Goal: Task Accomplishment & Management: Complete application form

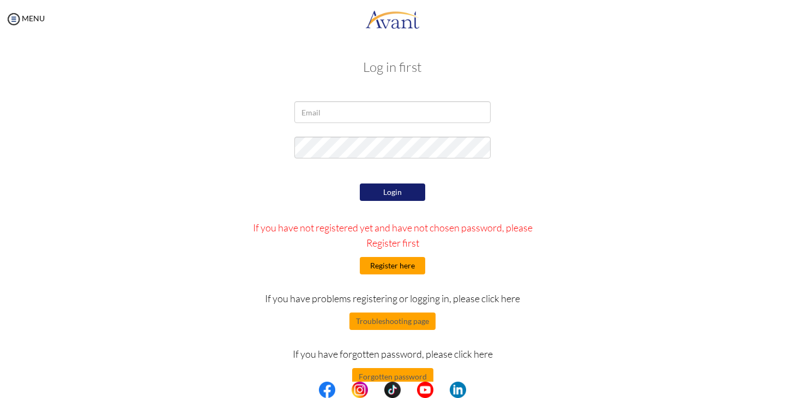
click at [399, 267] on button "Register here" at bounding box center [392, 265] width 65 height 17
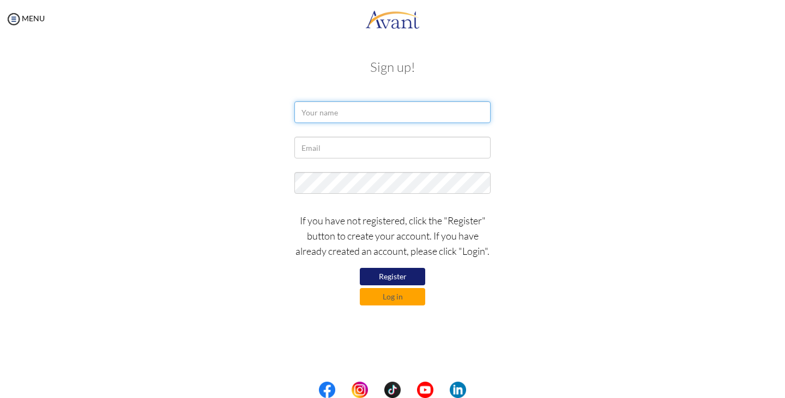
click at [358, 116] on input "text" at bounding box center [392, 112] width 196 height 22
type input "Cherop"
drag, startPoint x: 358, startPoint y: 116, endPoint x: 286, endPoint y: 130, distance: 72.8
click at [286, 130] on form "Cherop If you have not registered, click the "Register" button to create your a…" at bounding box center [392, 203] width 621 height 204
click at [329, 113] on input "text" at bounding box center [392, 112] width 196 height 22
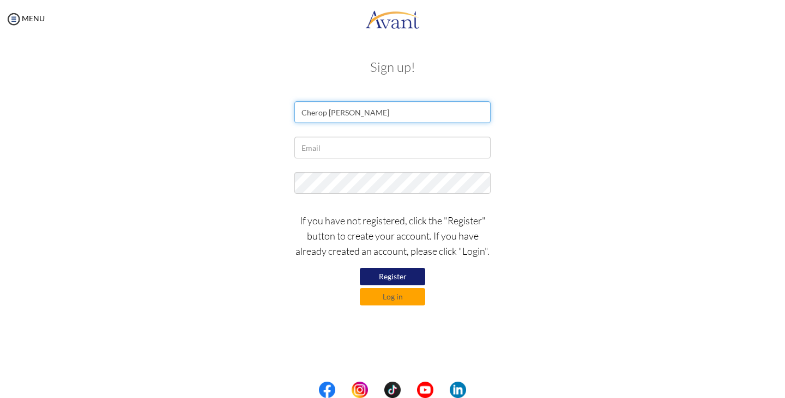
type input "Cherop Beatrice"
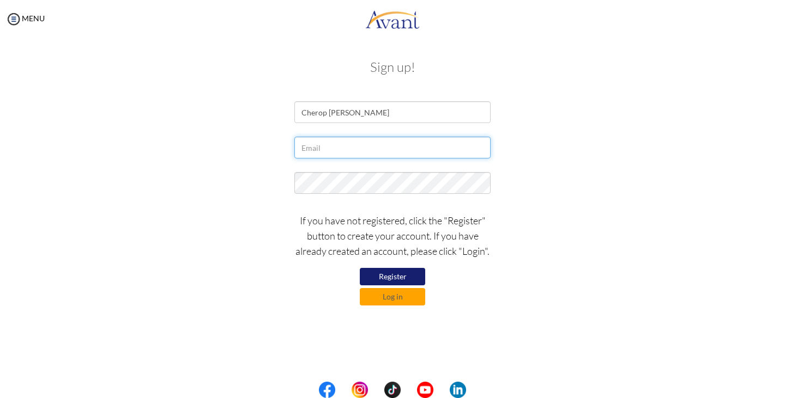
click at [350, 148] on input "text" at bounding box center [392, 148] width 196 height 22
type input "[EMAIL_ADDRESS][DOMAIN_NAME]"
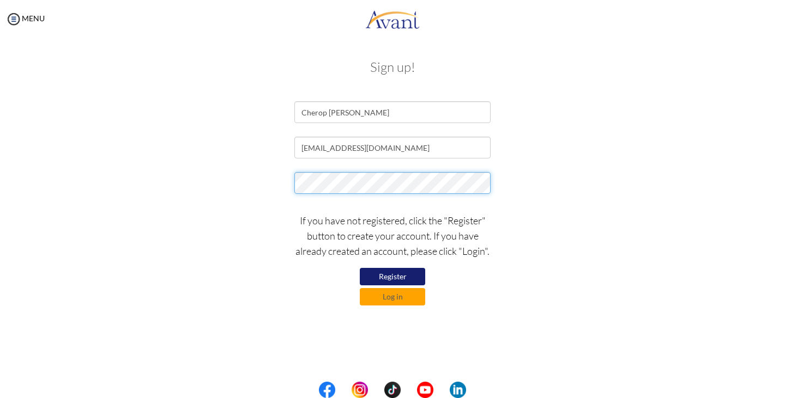
click at [279, 177] on div at bounding box center [393, 185] width 638 height 27
click at [580, 184] on div at bounding box center [393, 185] width 638 height 27
click at [401, 278] on button "Register" at bounding box center [392, 276] width 65 height 17
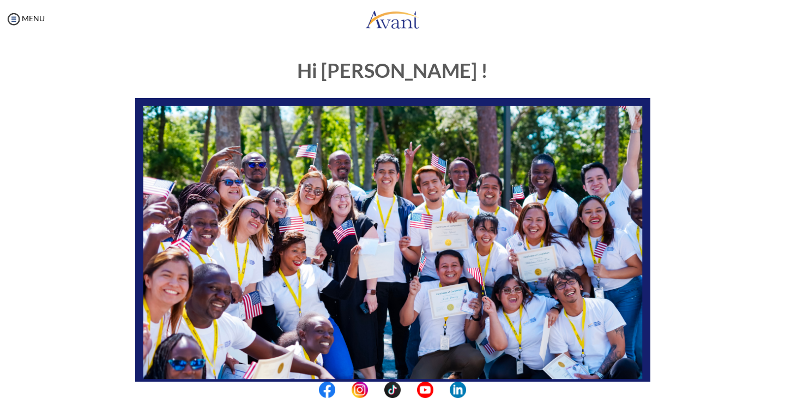
click at [717, 112] on div "Hi Cherop ! START HERE: Avant Video Library My Process My Resources About Avant…" at bounding box center [392, 341] width 763 height 584
click at [11, 14] on img at bounding box center [13, 19] width 16 height 16
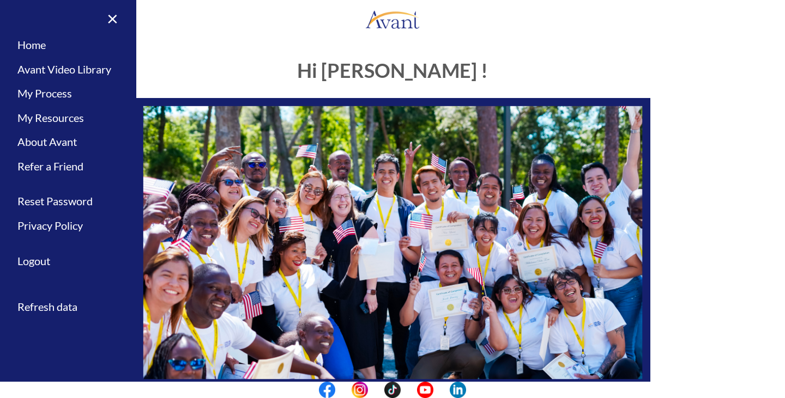
click at [678, 75] on div "Hi Cherop ! START HERE: Avant Video Library My Process My Resources About Avant…" at bounding box center [393, 313] width 638 height 529
click at [111, 17] on link "×" at bounding box center [105, 18] width 33 height 37
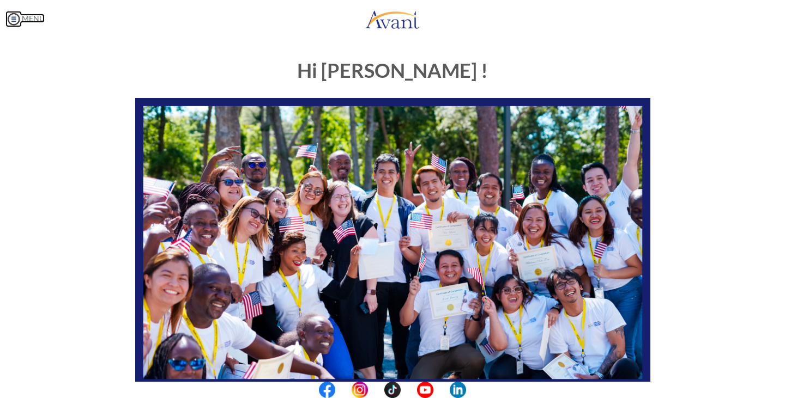
click at [16, 17] on img at bounding box center [13, 19] width 16 height 16
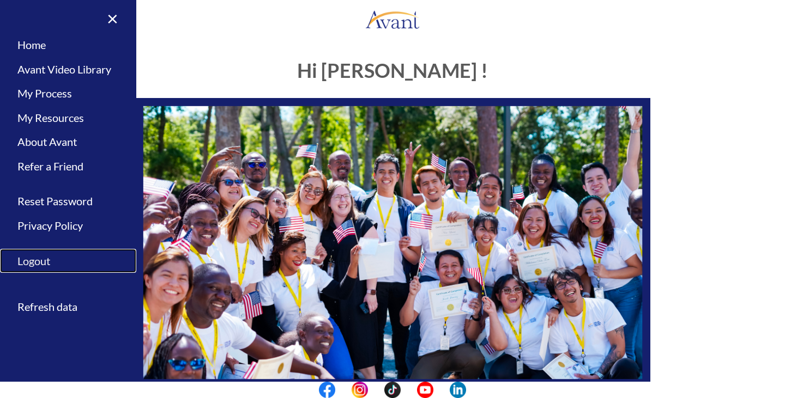
click at [39, 263] on link "Logout" at bounding box center [68, 261] width 136 height 25
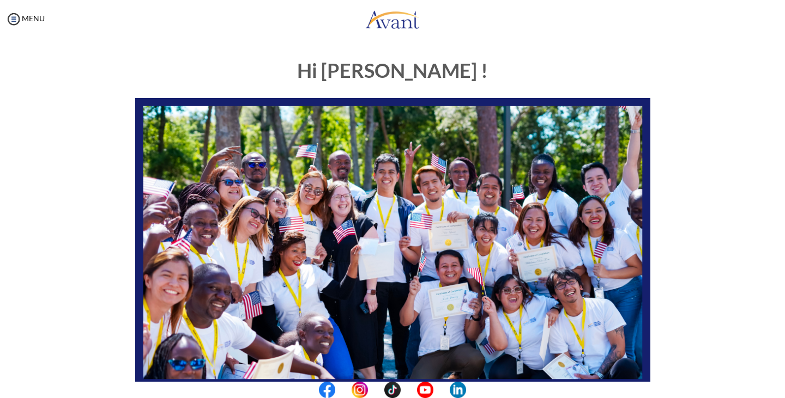
scroll to position [207, 0]
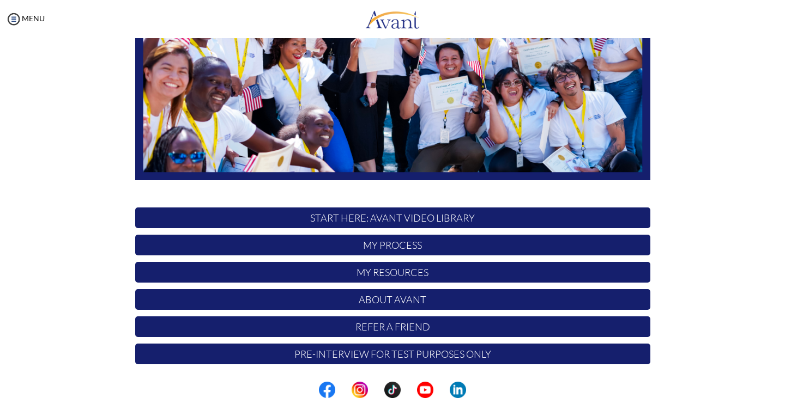
click at [389, 244] on p "My Process" at bounding box center [392, 245] width 515 height 21
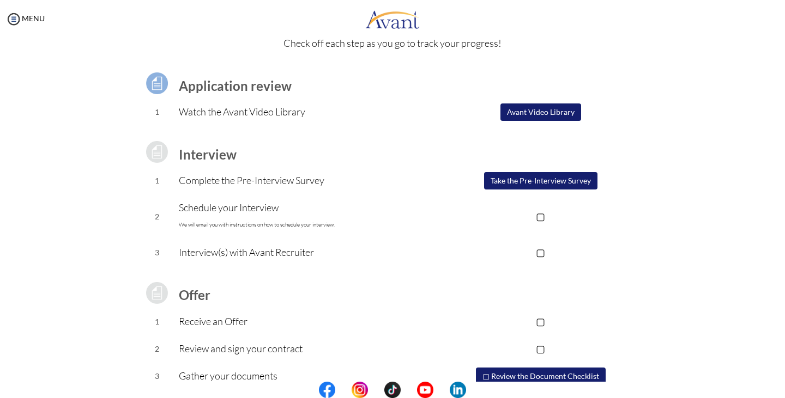
scroll to position [0, 0]
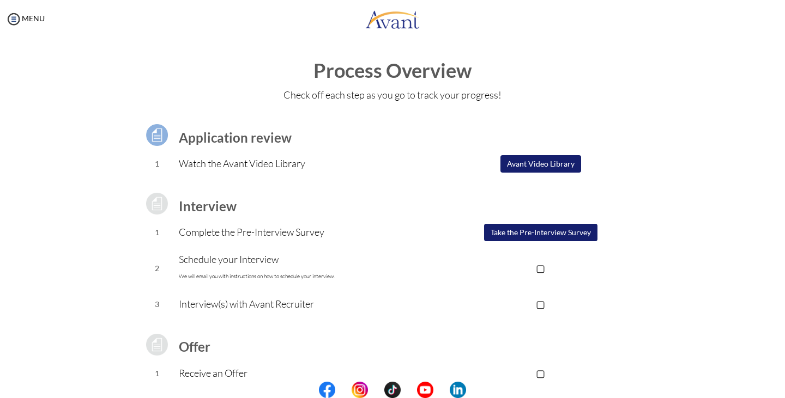
drag, startPoint x: 527, startPoint y: 165, endPoint x: 504, endPoint y: 162, distance: 23.1
click at [504, 162] on button "Avant Video Library" at bounding box center [540, 163] width 81 height 17
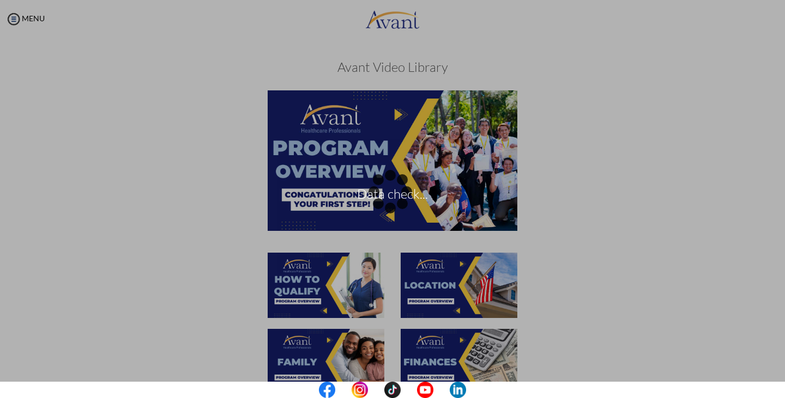
click at [400, 192] on div "Data check..." at bounding box center [392, 199] width 15 height 15
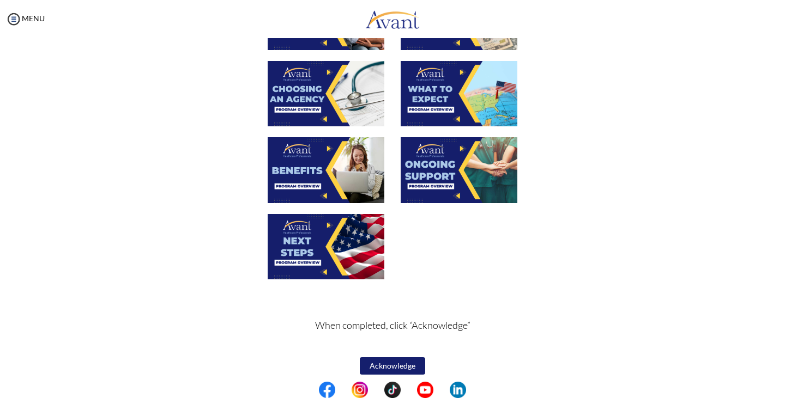
scroll to position [351, 0]
